Goal: Transaction & Acquisition: Purchase product/service

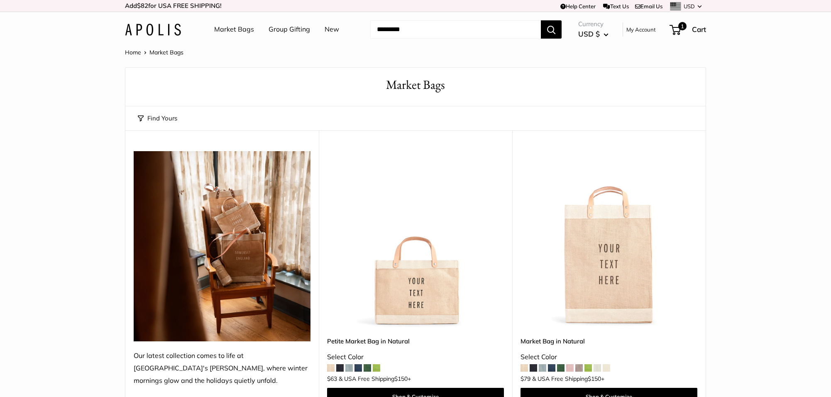
click at [170, 24] on img at bounding box center [153, 30] width 56 height 12
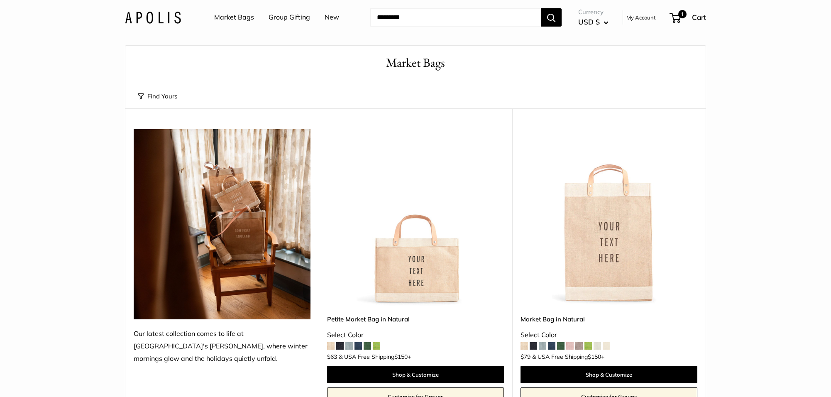
scroll to position [22, 0]
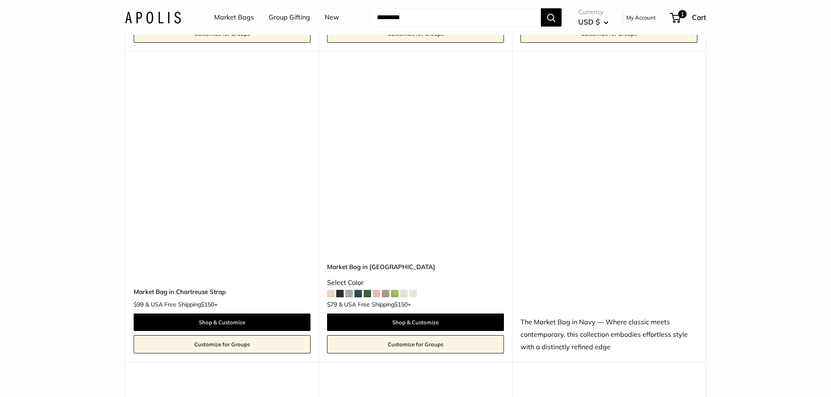
scroll to position [2785, 0]
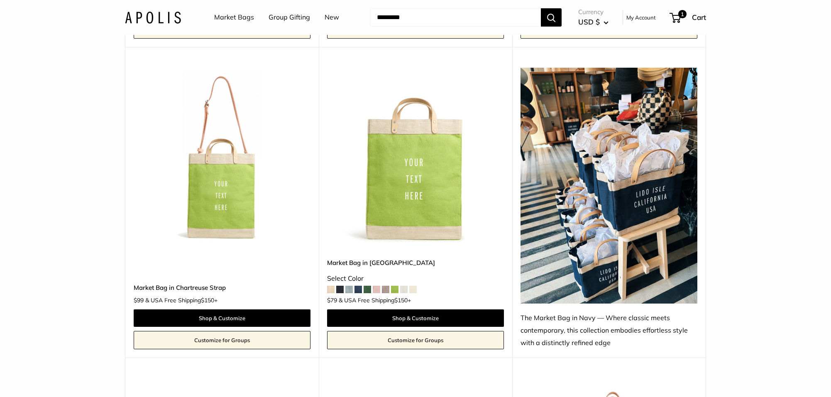
click at [173, 15] on img at bounding box center [153, 17] width 56 height 12
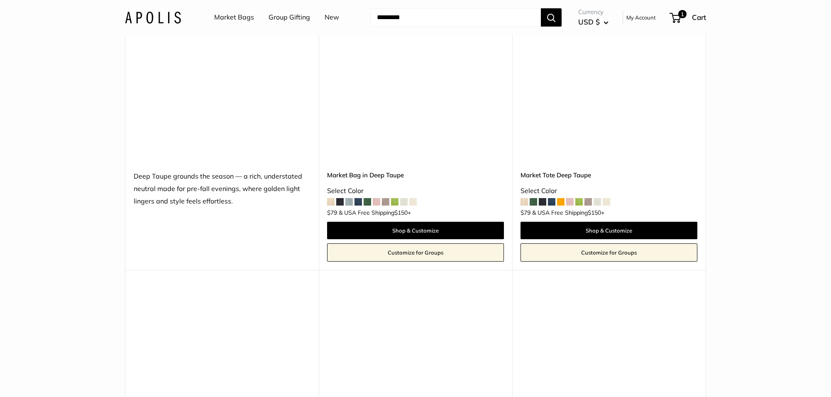
scroll to position [4093, 0]
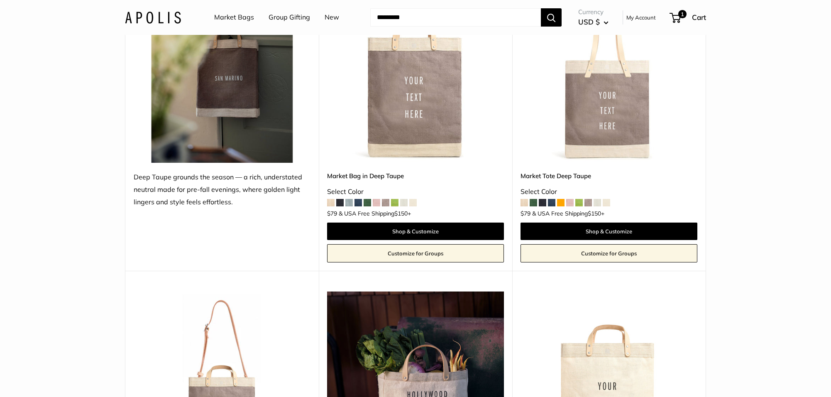
click at [0, 0] on img at bounding box center [0, 0] width 0 height 0
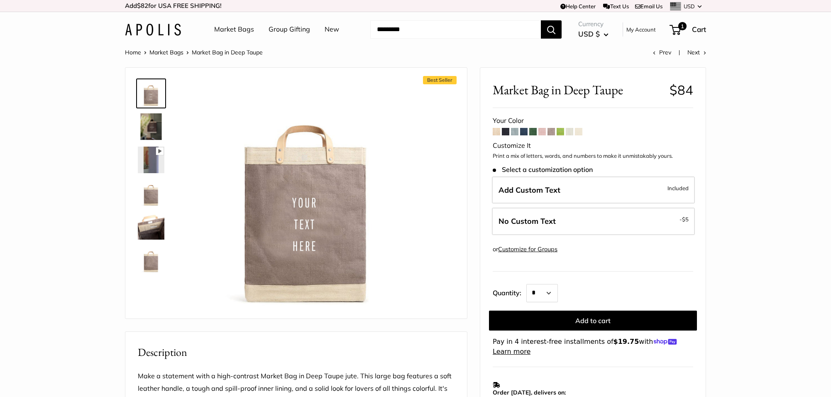
click at [161, 29] on img at bounding box center [153, 30] width 56 height 12
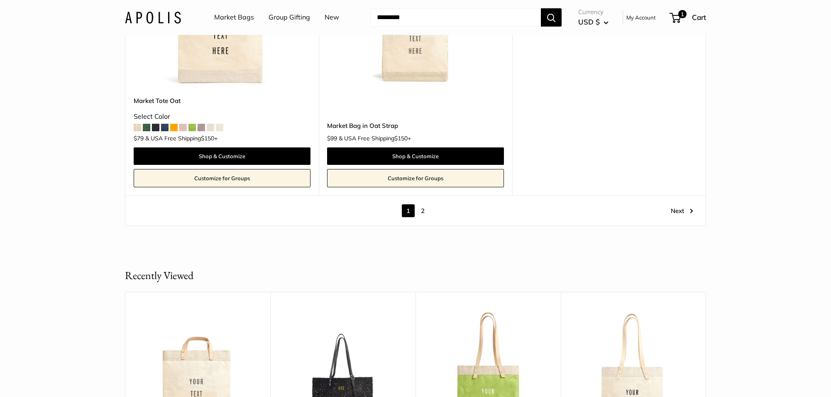
scroll to position [4791, 0]
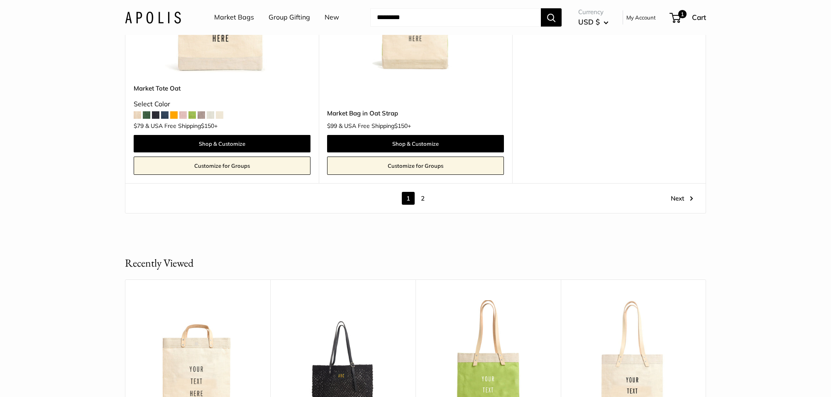
click at [421, 197] on link "2" at bounding box center [422, 198] width 13 height 13
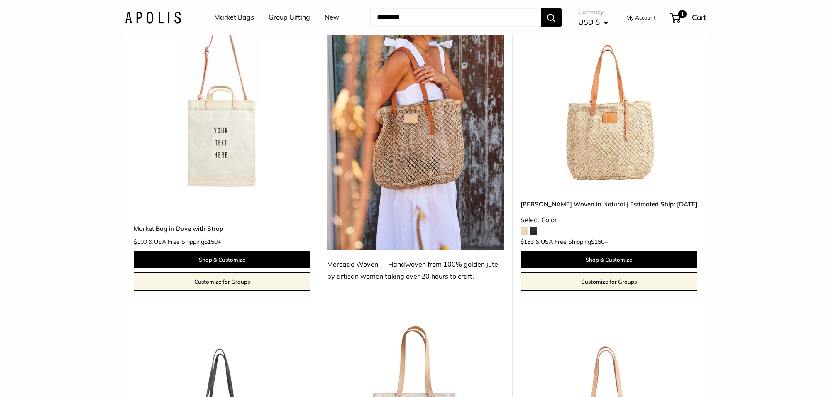
scroll to position [446, 0]
click at [0, 0] on img at bounding box center [0, 0] width 0 height 0
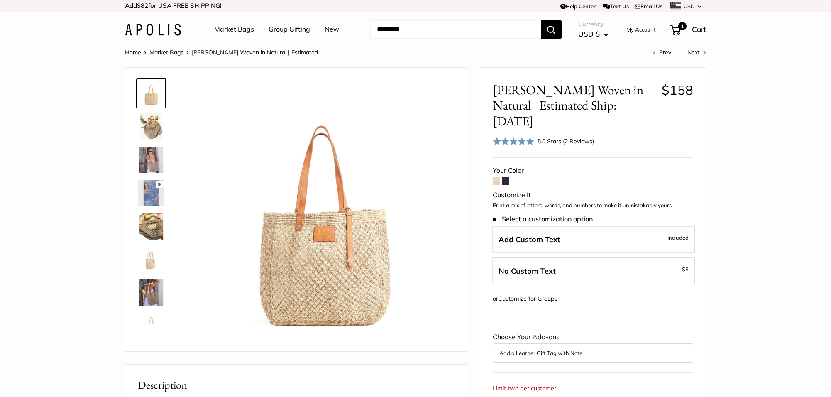
click at [507, 177] on span at bounding box center [505, 180] width 7 height 7
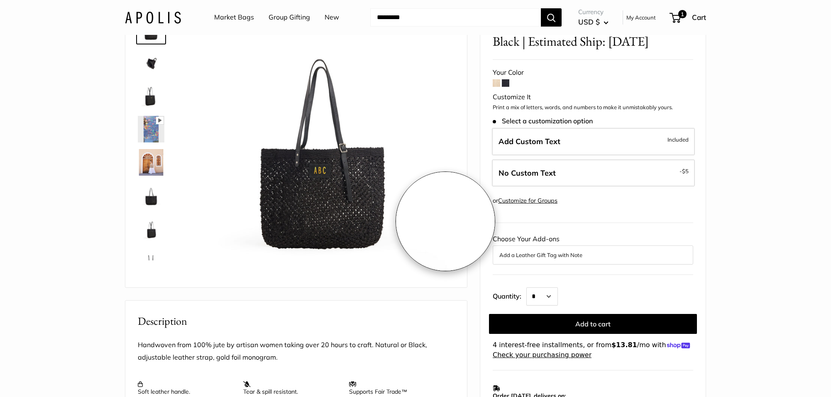
scroll to position [72, 0]
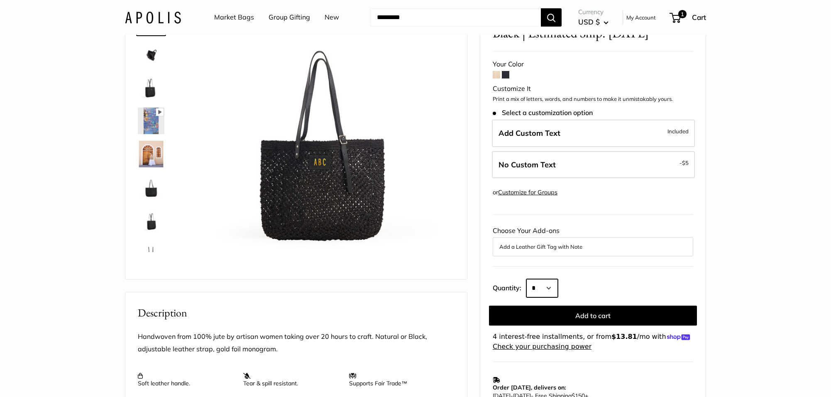
click at [536, 282] on select "* * * * * * * * * *** *** *** *** *** *** *** *** *** *** *** *** *** *** *** *…" at bounding box center [542, 288] width 32 height 18
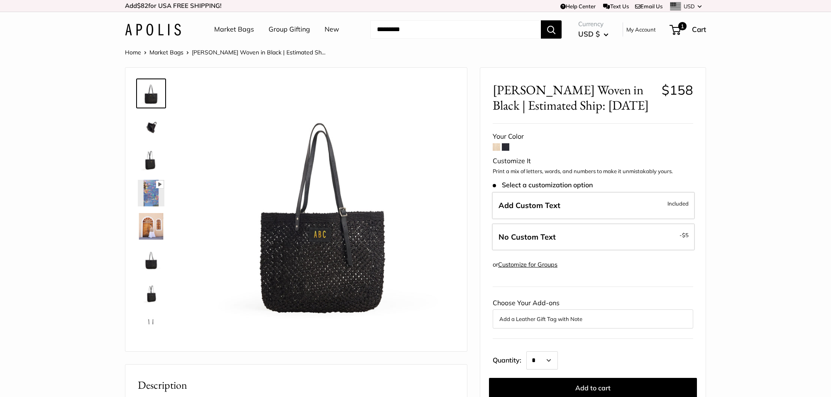
click at [235, 28] on link "Market Bags" at bounding box center [234, 29] width 40 height 12
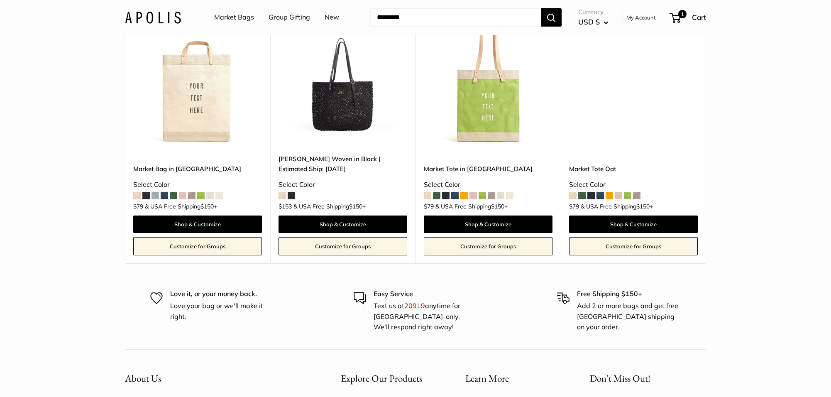
scroll to position [4816, 0]
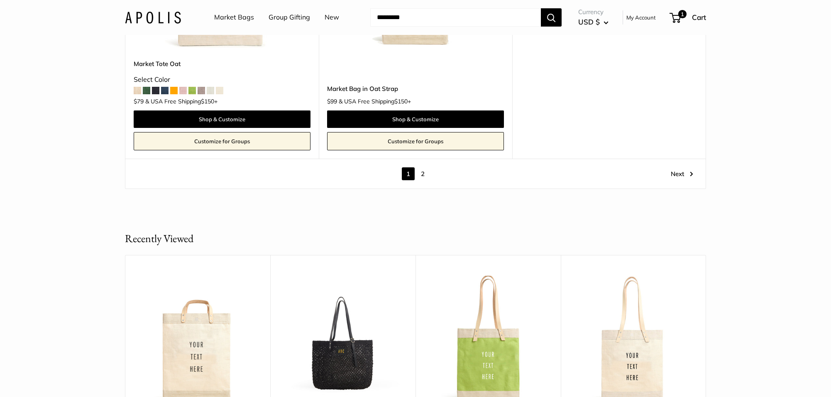
click at [680, 175] on link "Next" at bounding box center [681, 173] width 22 height 13
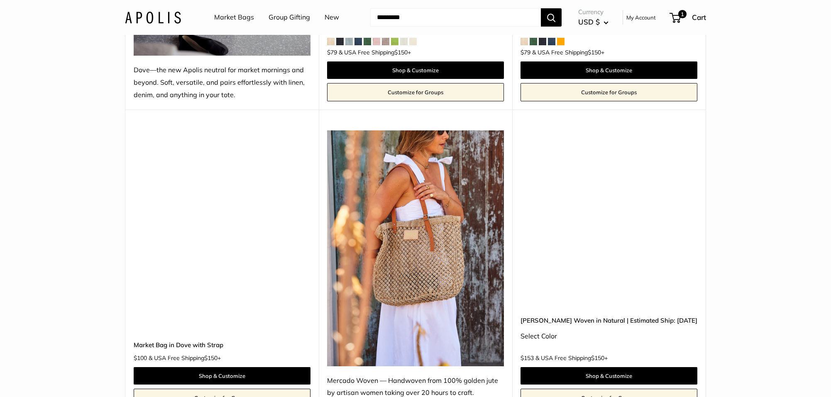
scroll to position [22, 0]
